Goal: Task Accomplishment & Management: Use online tool/utility

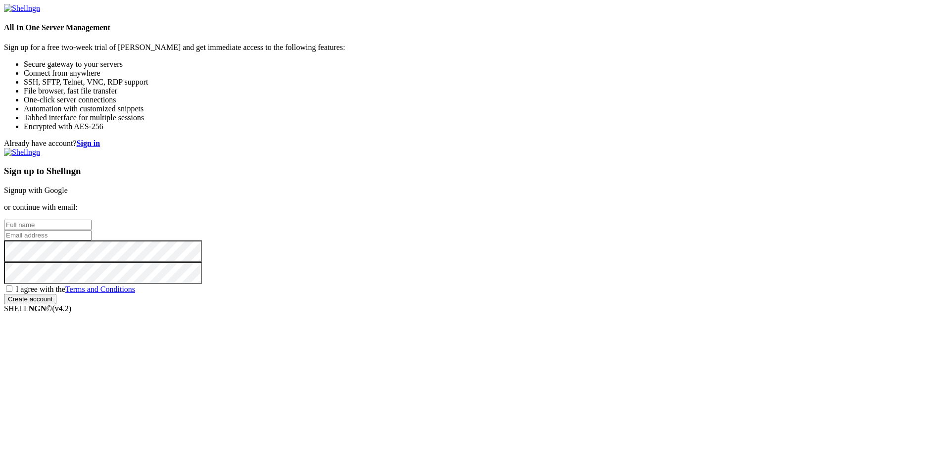
click at [68, 186] on link "Signup with Google" at bounding box center [36, 190] width 64 height 8
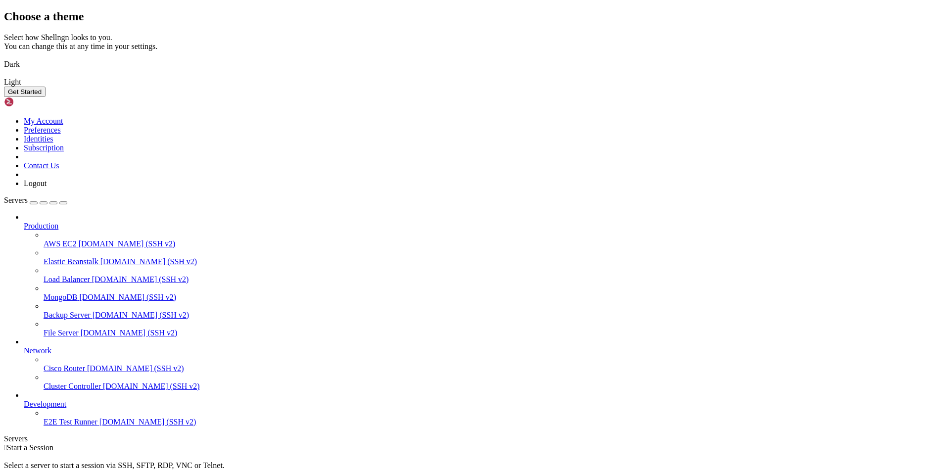
click at [4, 58] on img at bounding box center [4, 58] width 0 height 0
click at [46, 97] on button "Get Started" at bounding box center [25, 92] width 42 height 10
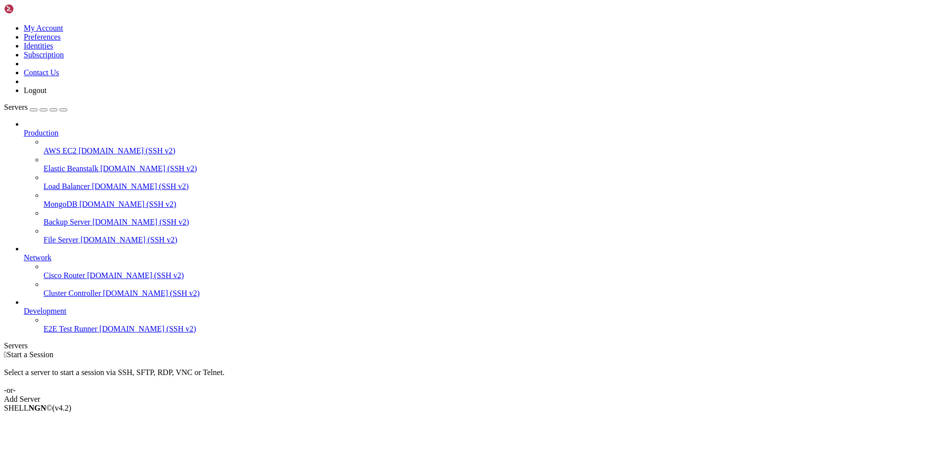
click at [525, 395] on div "Add Server" at bounding box center [473, 399] width 938 height 9
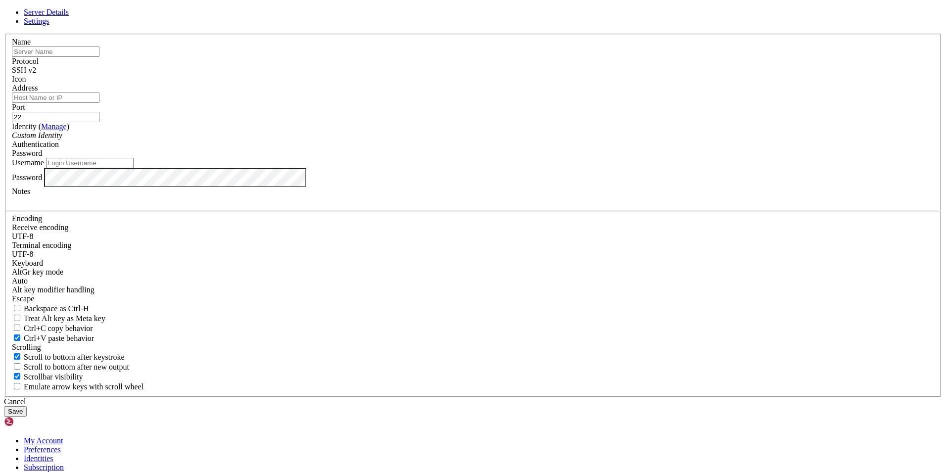
click at [99, 57] on input "text" at bounding box center [56, 51] width 88 height 10
type input "Stcl"
click at [99, 103] on input "Address" at bounding box center [56, 97] width 88 height 10
paste input "[TECHNICAL_ID]"
click at [99, 122] on input "22" at bounding box center [56, 117] width 88 height 10
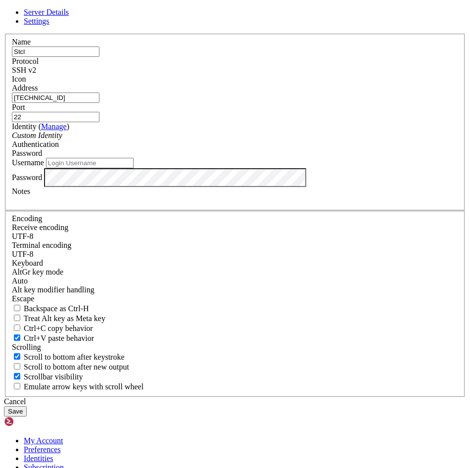
drag, startPoint x: 160, startPoint y: 178, endPoint x: 125, endPoint y: 194, distance: 38.3
click at [99, 103] on input "[TECHNICAL_ID]" at bounding box center [56, 97] width 88 height 10
drag, startPoint x: 169, startPoint y: 179, endPoint x: 83, endPoint y: 184, distance: 86.7
click at [83, 184] on div "Server Details Settings Name Stcl Protocol SSH v2 Icon" at bounding box center [235, 212] width 462 height 409
paste input "[TECHNICAL_ID]"
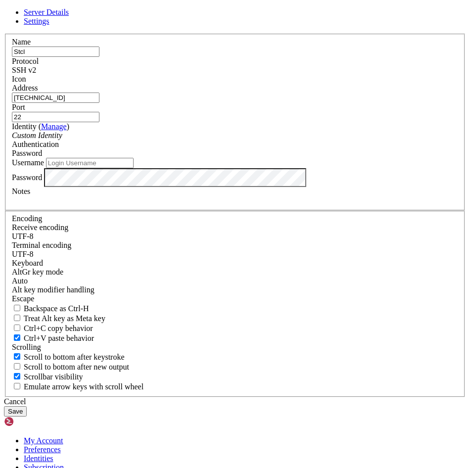
type input "[TECHNICAL_ID]"
click at [134, 168] on input "Username" at bounding box center [90, 163] width 88 height 10
type input "stcl"
click at [27, 406] on button "Save" at bounding box center [15, 411] width 23 height 10
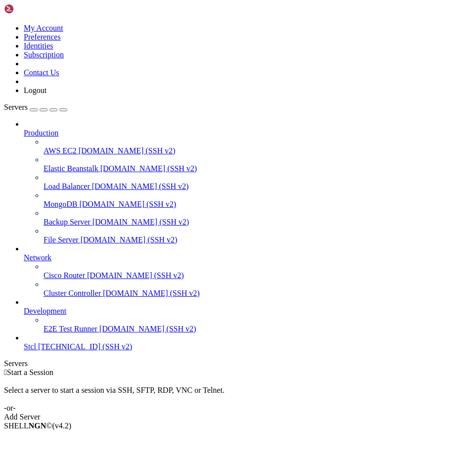
click at [38, 351] on span "[TECHNICAL_ID] (SSH v2)" at bounding box center [85, 346] width 94 height 8
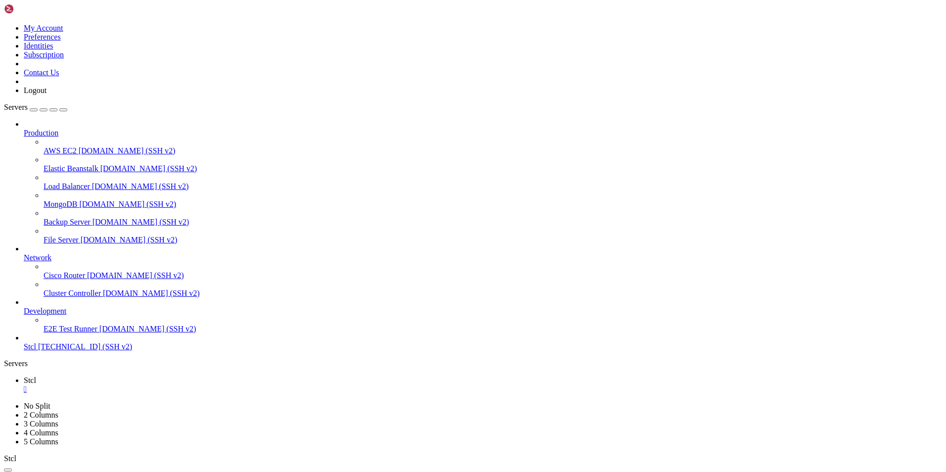
scroll to position [572, 0]
drag, startPoint x: 215, startPoint y: 745, endPoint x: 112, endPoint y: 747, distance: 103.4
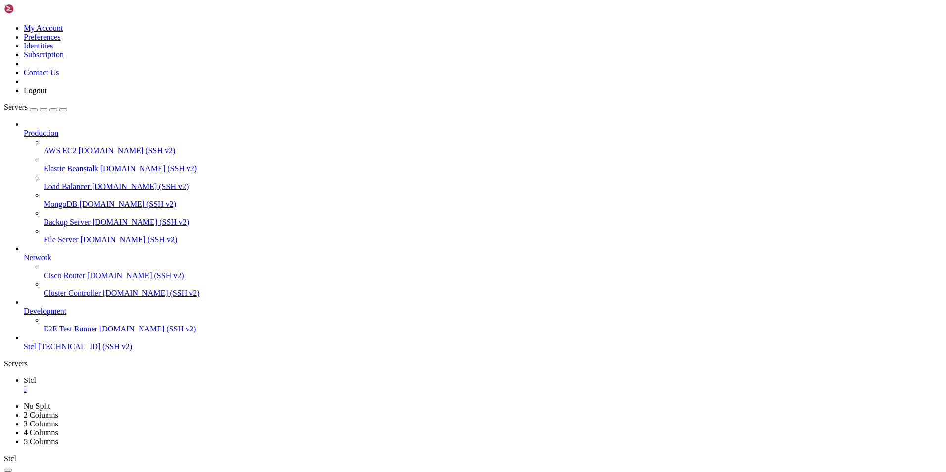
click at [551, 412] on link "Add Server" at bounding box center [473, 416] width 938 height 9
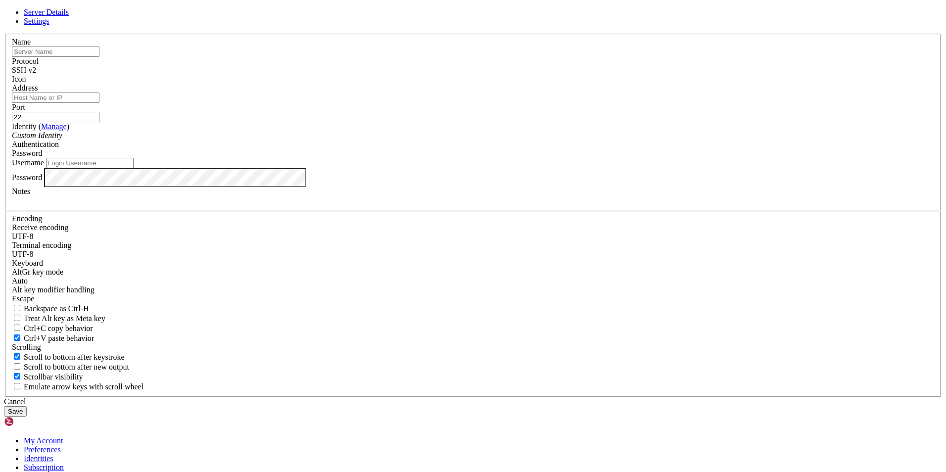
click at [438, 140] on div "Custom Identity" at bounding box center [473, 135] width 922 height 9
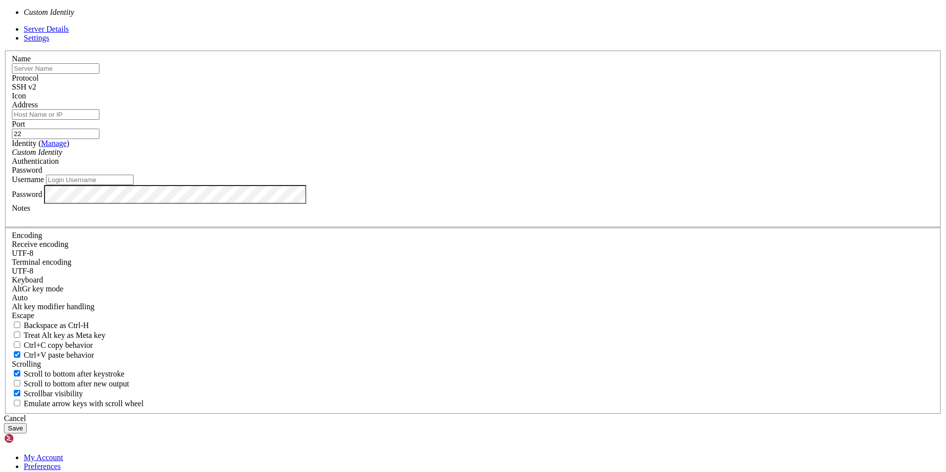
click at [438, 157] on div "Custom Identity" at bounding box center [473, 152] width 922 height 9
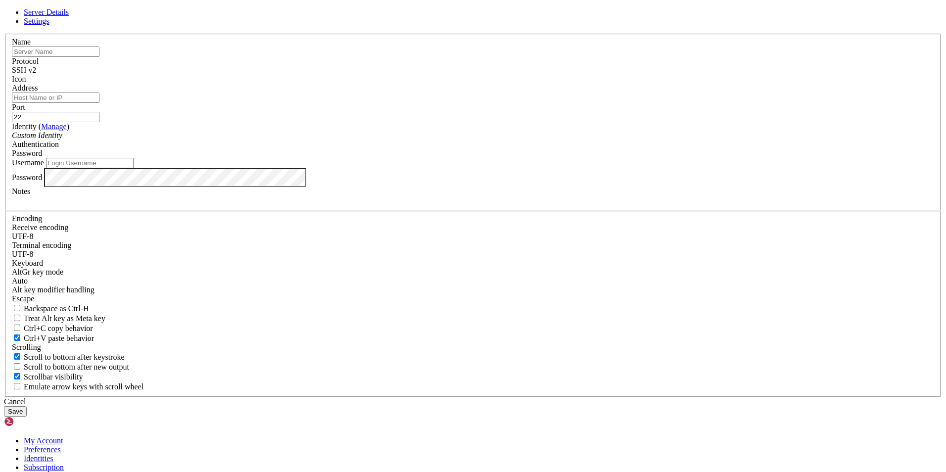
click at [4, 34] on icon at bounding box center [4, 34] width 0 height 0
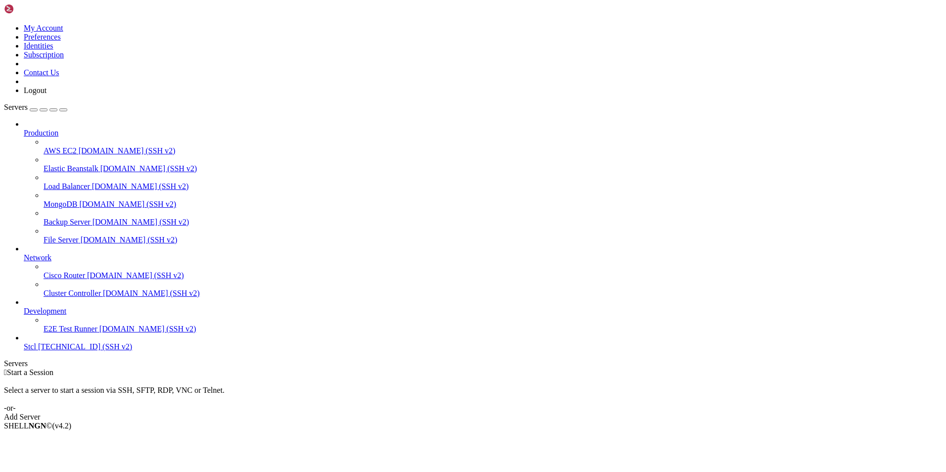
click at [55, 351] on span "[TECHNICAL_ID] (SSH v2)" at bounding box center [85, 346] width 94 height 8
